Goal: Task Accomplishment & Management: Complete application form

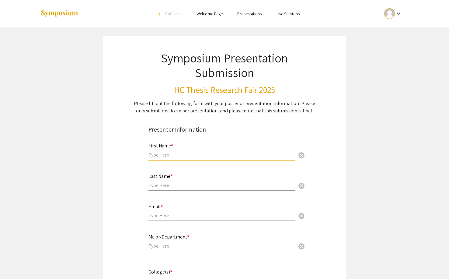
click at [227, 153] on input "text" at bounding box center [221, 154] width 147 height 6
type input "Roman"
click at [158, 189] on div "Last Name * cancel" at bounding box center [221, 178] width 147 height 23
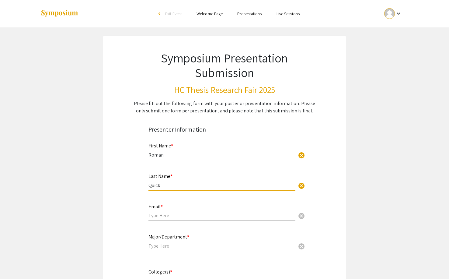
type input "Quick"
click at [151, 217] on input "email" at bounding box center [221, 215] width 147 height 6
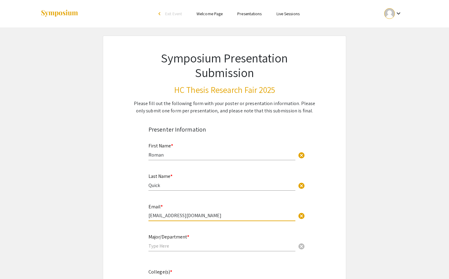
click at [187, 249] on input "text" at bounding box center [221, 245] width 147 height 6
drag, startPoint x: 216, startPoint y: 214, endPoint x: 139, endPoint y: 218, distance: 77.1
type input "[EMAIL_ADDRESS][DOMAIN_NAME]"
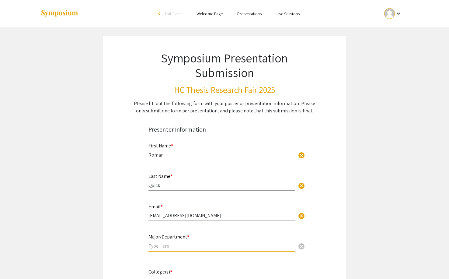
click at [161, 245] on input "text" at bounding box center [221, 245] width 147 height 6
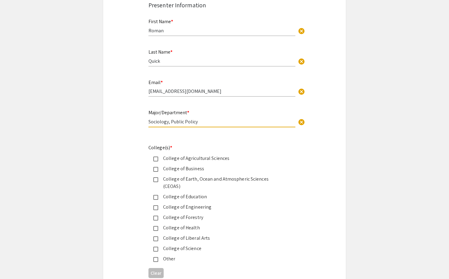
scroll to position [136, 0]
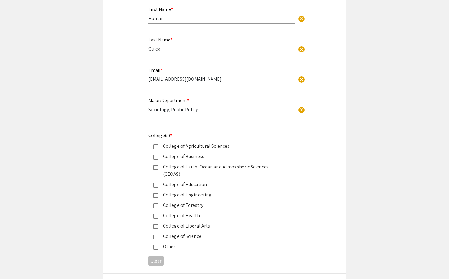
type input "Sociology, Public Policy"
click at [156, 224] on mat-pseudo-checkbox at bounding box center [155, 226] width 5 height 5
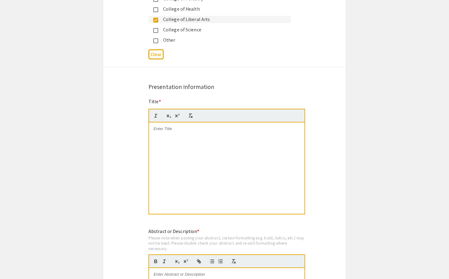
scroll to position [366, 0]
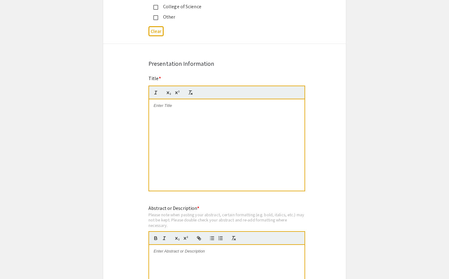
click at [176, 146] on div at bounding box center [226, 144] width 155 height 91
drag, startPoint x: 212, startPoint y: 97, endPoint x: 143, endPoint y: 102, distance: 69.5
click at [143, 102] on div "Symposium Presentation Submission HC Thesis Research Fair 2025 Please fill out …" at bounding box center [224, 90] width 243 height 840
click at [204, 121] on div at bounding box center [226, 144] width 155 height 91
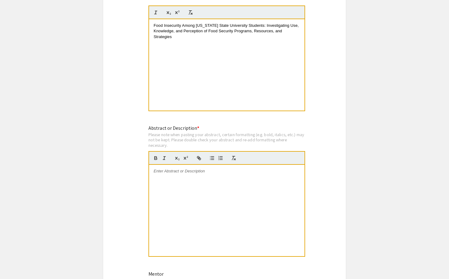
scroll to position [453, 0]
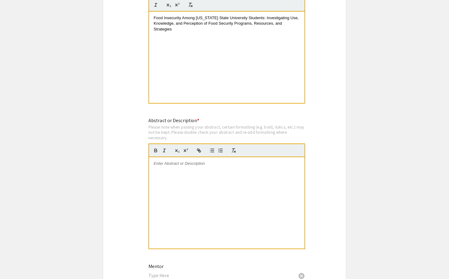
click at [193, 195] on div at bounding box center [226, 202] width 155 height 91
click at [191, 165] on div at bounding box center [226, 202] width 155 height 91
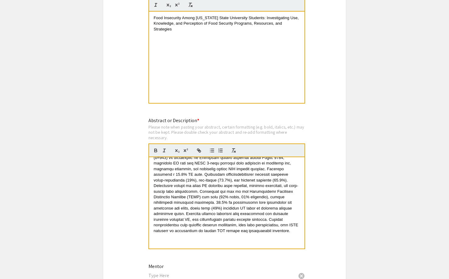
scroll to position [0, 0]
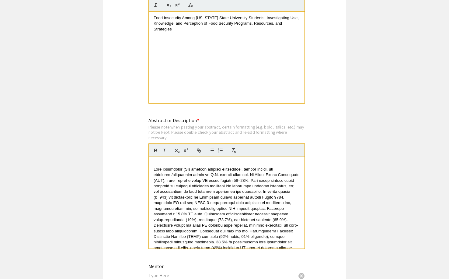
click at [154, 167] on span at bounding box center [227, 220] width 147 height 106
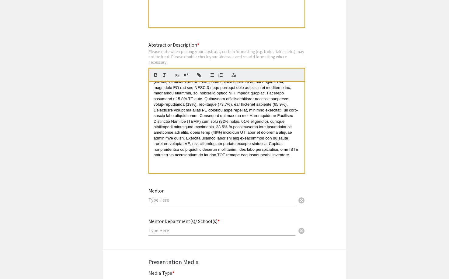
scroll to position [544, 0]
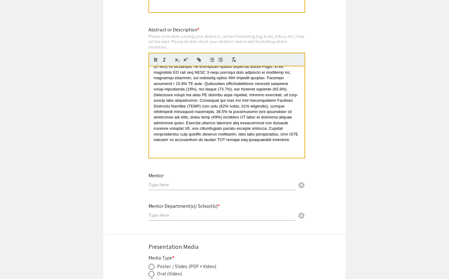
click at [155, 182] on div "Mentor cancel" at bounding box center [221, 178] width 147 height 23
type input "[PERSON_NAME]"
click at [170, 212] on input "text" at bounding box center [221, 215] width 147 height 6
type input "S"
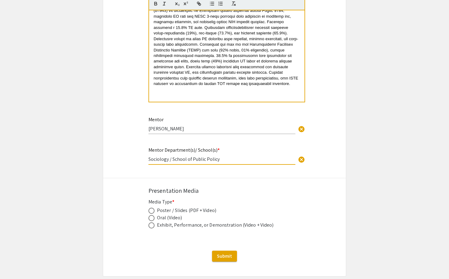
scroll to position [624, 0]
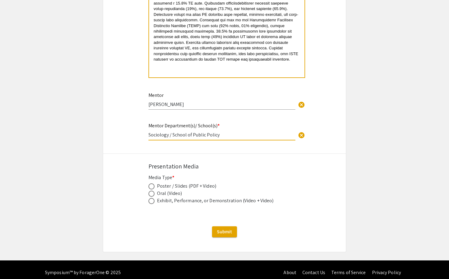
type input "Sociology / School of Public Policy"
click at [152, 190] on span at bounding box center [151, 193] width 6 height 6
click at [152, 190] on input "radio" at bounding box center [151, 193] width 6 height 6
radio input "true"
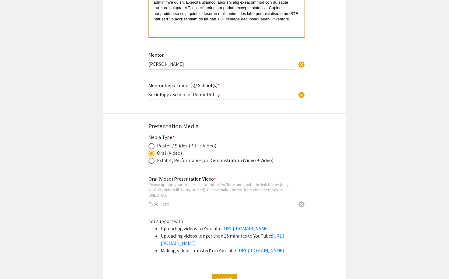
scroll to position [666, 0]
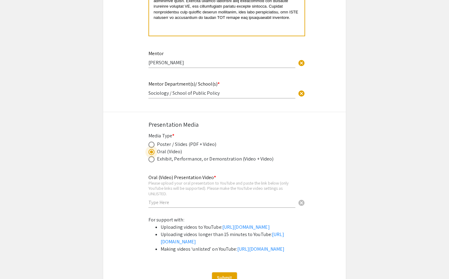
click at [178, 141] on div "Poster / Slides (PDF + Video)" at bounding box center [186, 144] width 59 height 7
click at [150, 141] on span at bounding box center [151, 144] width 6 height 6
click at [150, 141] on input "radio" at bounding box center [151, 144] width 6 height 6
radio input "true"
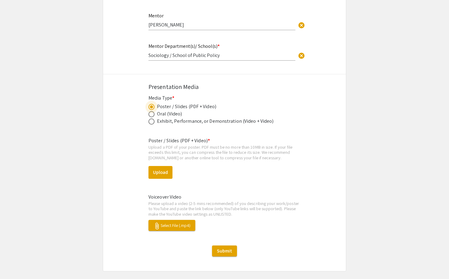
scroll to position [715, 0]
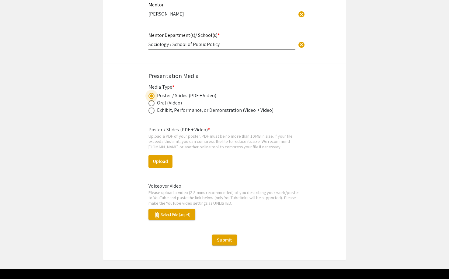
click at [153, 100] on span at bounding box center [151, 103] width 6 height 6
click at [153, 100] on input "radio" at bounding box center [151, 103] width 6 height 6
radio input "true"
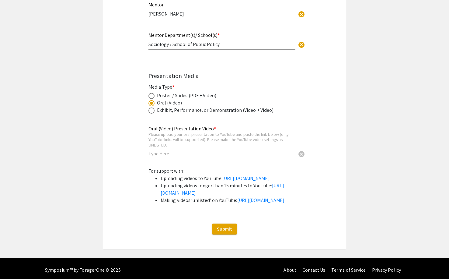
click at [160, 150] on input "text" at bounding box center [221, 153] width 147 height 6
paste input "[URL][DOMAIN_NAME]"
type input "[URL][DOMAIN_NAME]"
click at [227, 232] on span "Submit" at bounding box center [224, 228] width 15 height 6
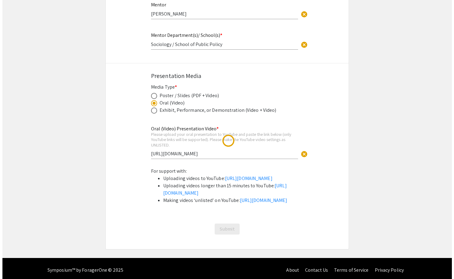
scroll to position [0, 0]
